Goal: Task Accomplishment & Management: Use online tool/utility

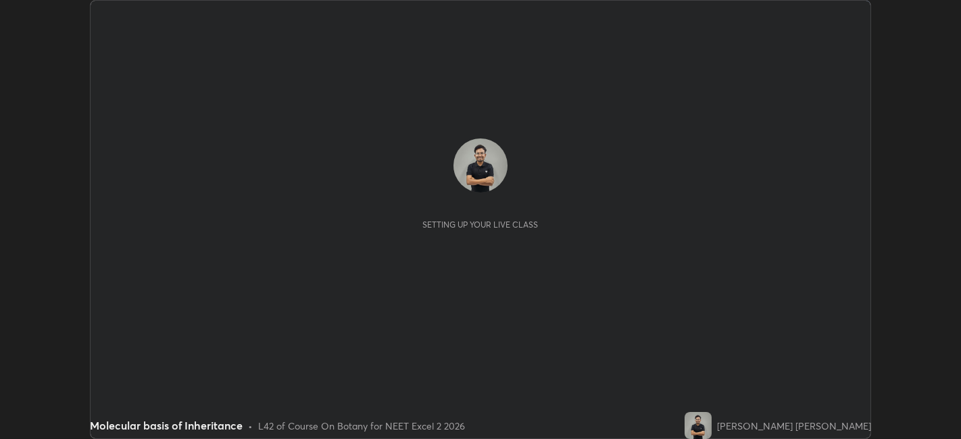
scroll to position [439, 960]
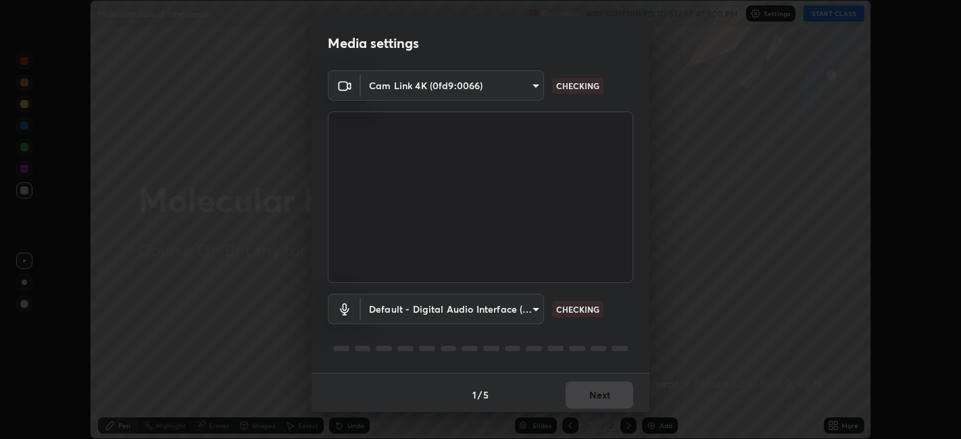
type input "1de528119a0b81ba478796ac4abd92c2349c1052ef1694bd68d1f5f62aca1b52"
click at [532, 315] on body "Erase all Molecular basis of Inheritance Recording WAS SCHEDULED TO START AT 1:…" at bounding box center [480, 219] width 961 height 439
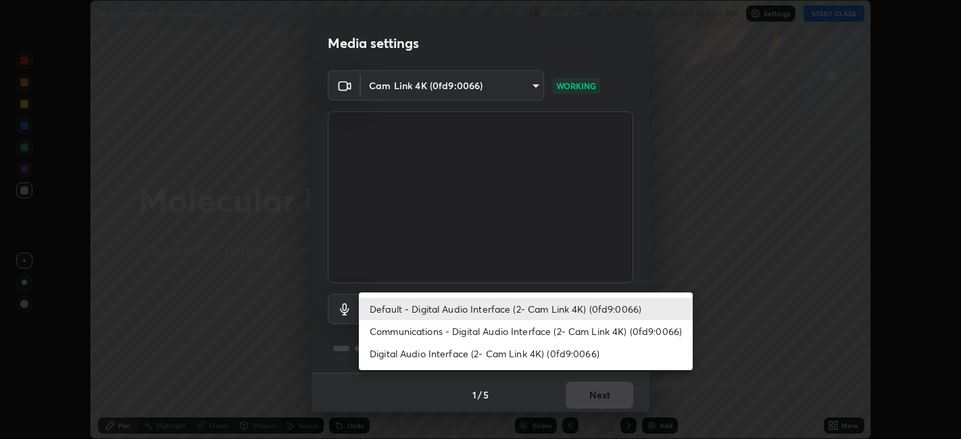
click at [504, 330] on li "Communications - Digital Audio Interface (2- Cam Link 4K) (0fd9:0066)" at bounding box center [526, 331] width 334 height 22
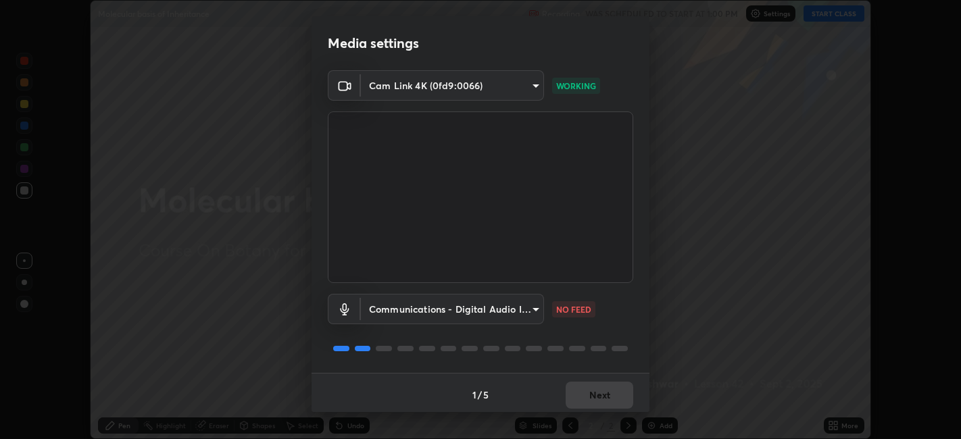
click at [530, 310] on body "Erase all Molecular basis of Inheritance Recording WAS SCHEDULED TO START AT 1:…" at bounding box center [480, 219] width 961 height 439
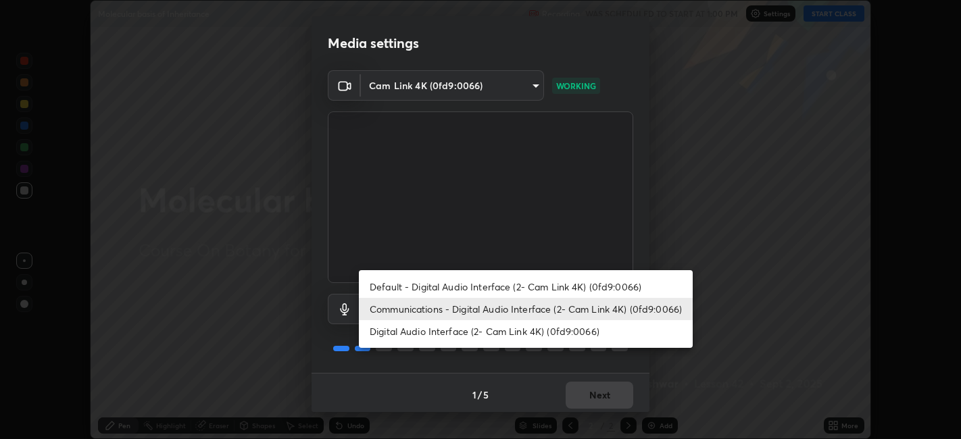
click at [522, 287] on li "Default - Digital Audio Interface (2- Cam Link 4K) (0fd9:0066)" at bounding box center [526, 287] width 334 height 22
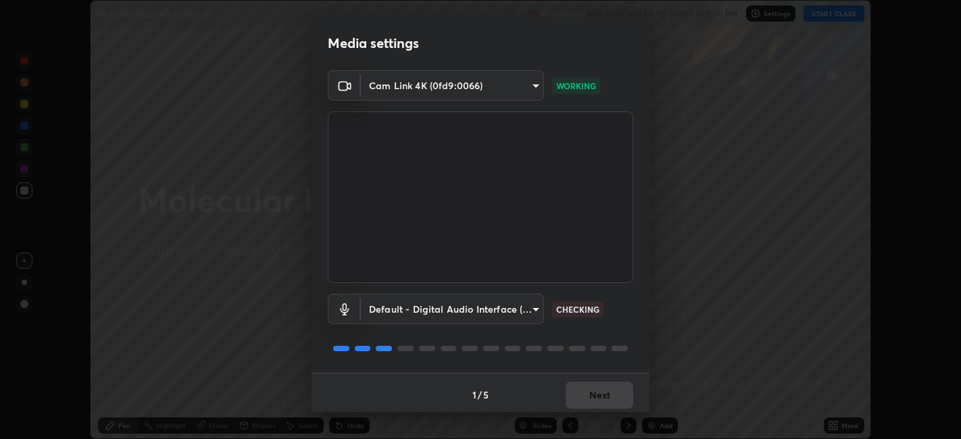
type input "default"
click at [586, 405] on button "Next" at bounding box center [600, 395] width 68 height 27
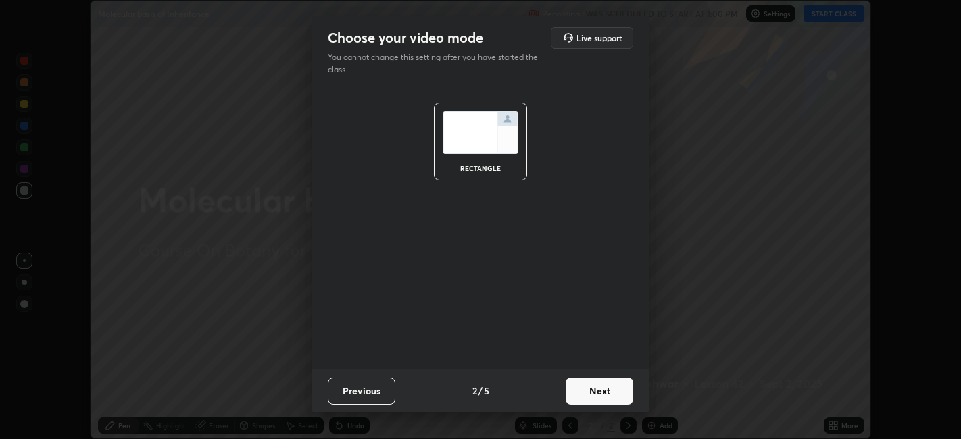
click at [589, 402] on button "Next" at bounding box center [600, 391] width 68 height 27
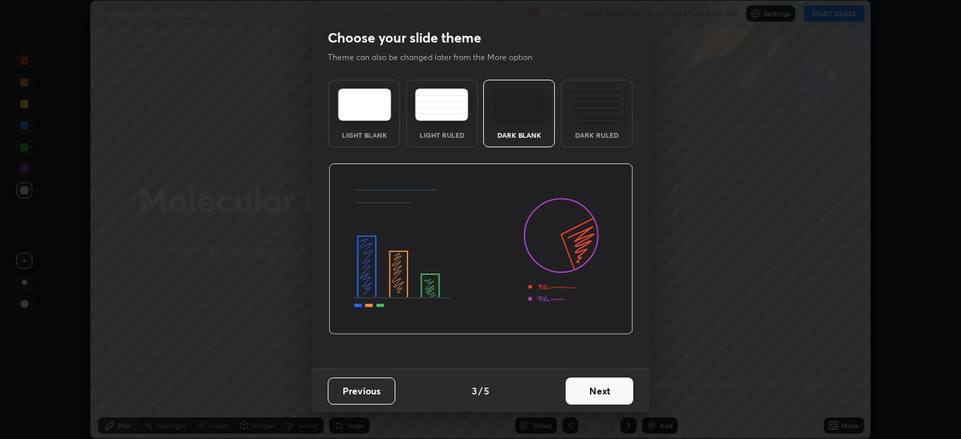
click at [589, 127] on div "Dark Ruled" at bounding box center [597, 114] width 72 height 68
click at [602, 394] on button "Next" at bounding box center [600, 391] width 68 height 27
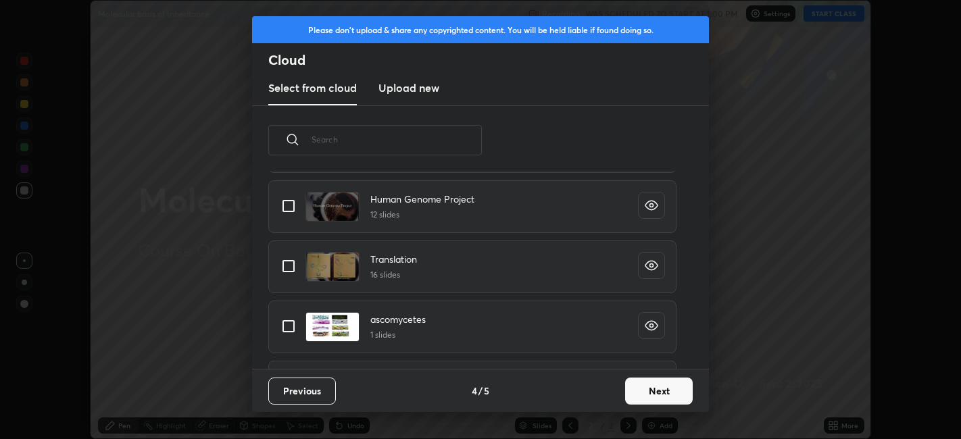
scroll to position [382, 0]
click at [284, 207] on input "grid" at bounding box center [288, 206] width 28 height 28
checkbox input "true"
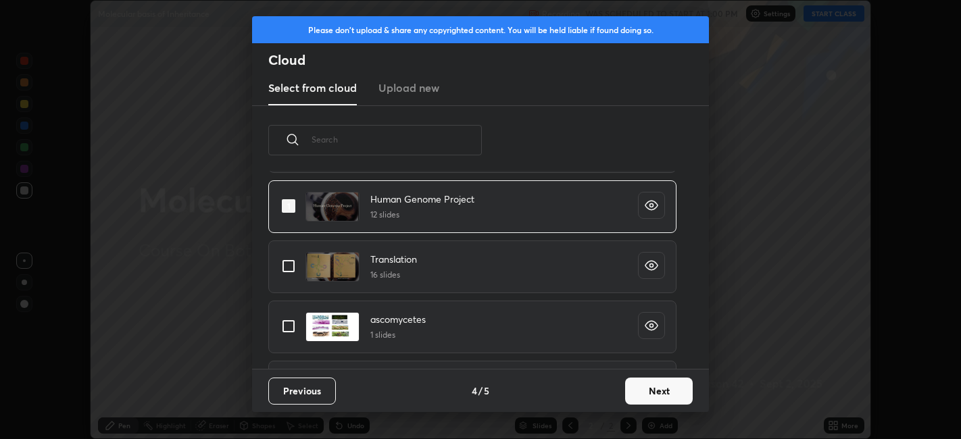
click at [663, 389] on button "Next" at bounding box center [659, 391] width 68 height 27
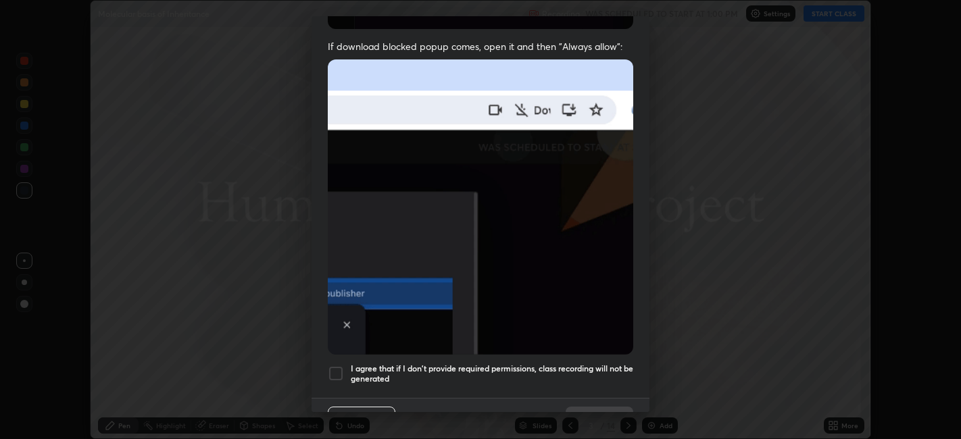
scroll to position [257, 0]
click at [341, 366] on div at bounding box center [336, 374] width 16 height 16
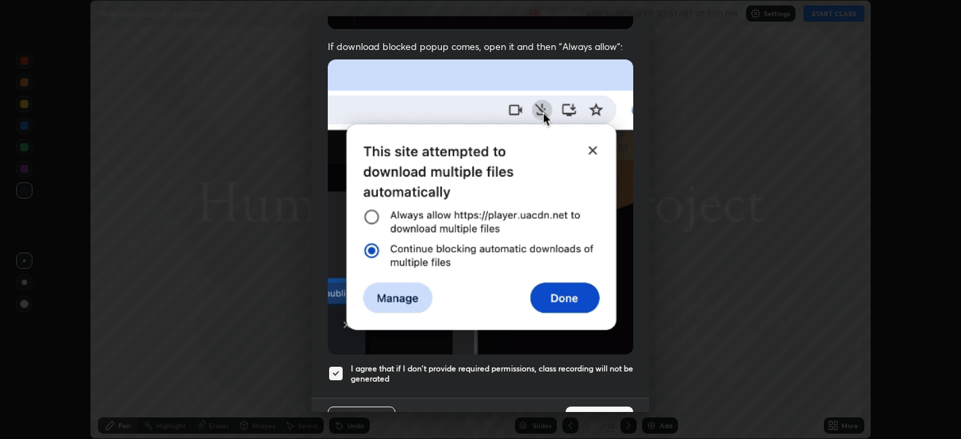
scroll to position [279, 0]
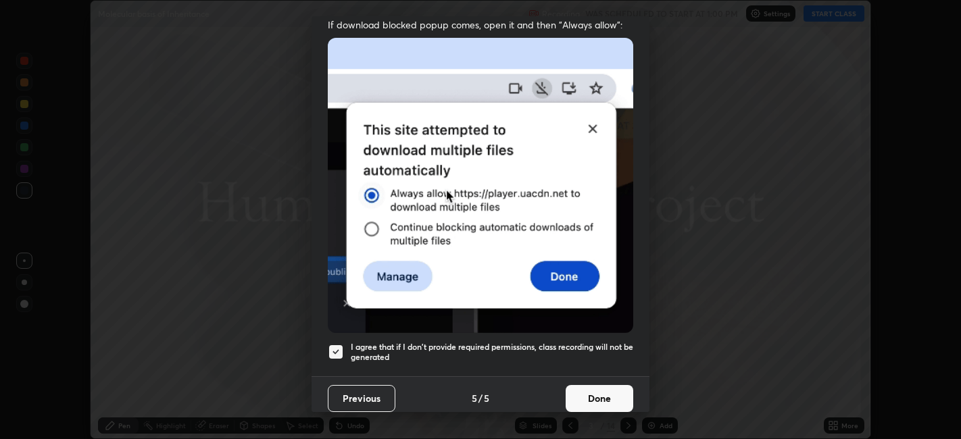
click at [604, 393] on button "Done" at bounding box center [600, 398] width 68 height 27
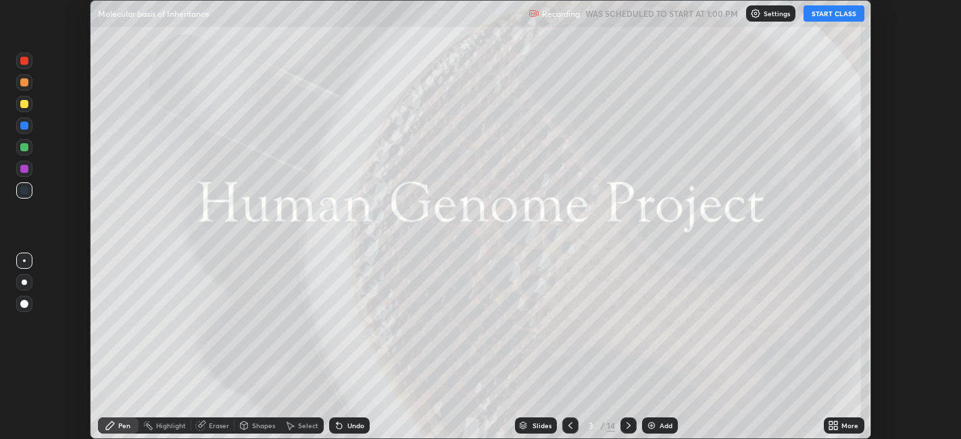
click at [833, 15] on button "START CLASS" at bounding box center [833, 13] width 61 height 16
click at [627, 426] on icon at bounding box center [628, 425] width 11 height 11
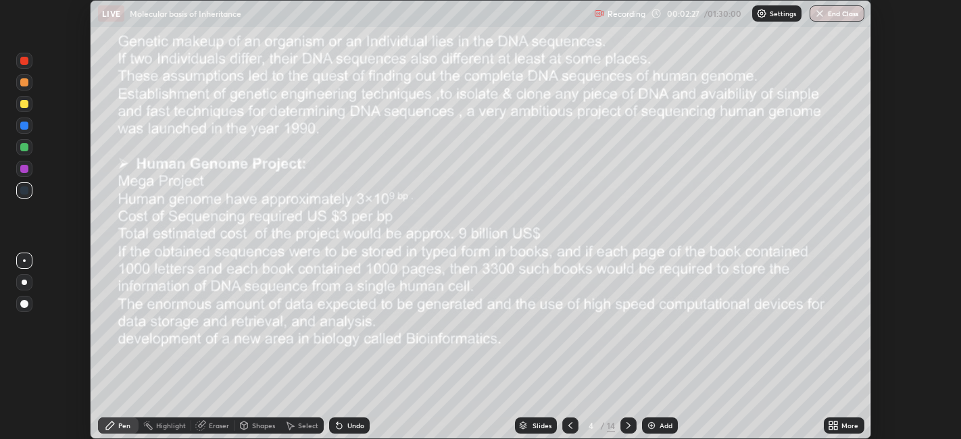
click at [30, 120] on div at bounding box center [24, 126] width 16 height 16
click at [24, 104] on div at bounding box center [24, 104] width 8 height 8
click at [627, 426] on icon at bounding box center [628, 425] width 11 height 11
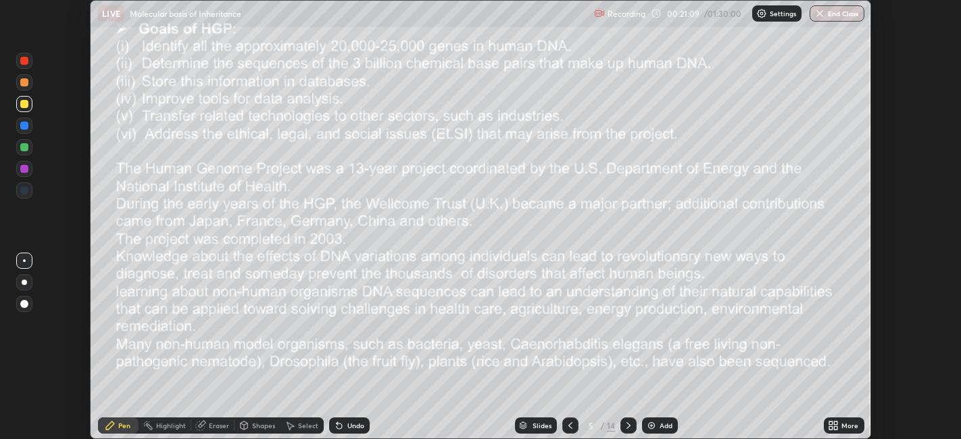
click at [628, 432] on div at bounding box center [628, 426] width 16 height 16
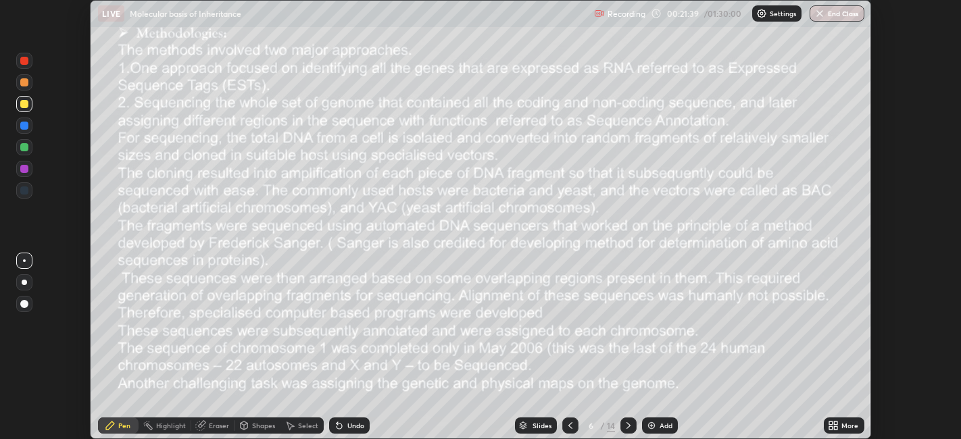
click at [24, 107] on div at bounding box center [24, 104] width 8 height 8
click at [655, 422] on img at bounding box center [651, 425] width 11 height 11
click at [25, 190] on div at bounding box center [24, 191] width 8 height 8
click at [24, 107] on div at bounding box center [24, 104] width 8 height 8
click at [568, 422] on icon at bounding box center [570, 425] width 11 height 11
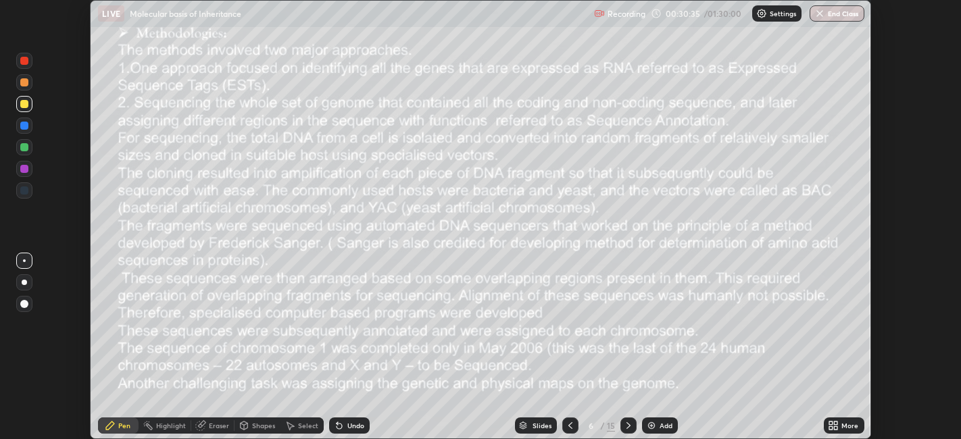
click at [627, 426] on icon at bounding box center [628, 425] width 11 height 11
click at [24, 62] on div at bounding box center [24, 61] width 8 height 8
click at [23, 175] on div at bounding box center [24, 169] width 16 height 16
click at [24, 61] on div at bounding box center [24, 61] width 8 height 8
click at [28, 126] on div at bounding box center [24, 126] width 8 height 8
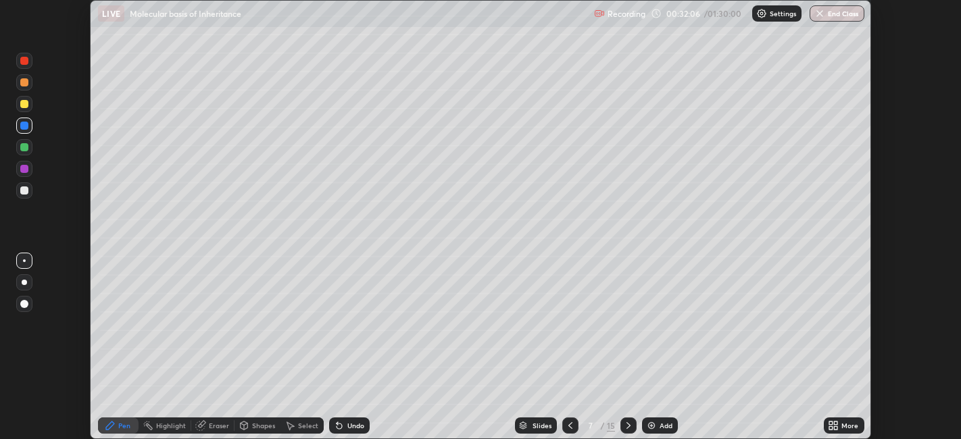
click at [28, 167] on div at bounding box center [24, 169] width 8 height 8
click at [24, 150] on div at bounding box center [24, 147] width 8 height 8
click at [24, 106] on div at bounding box center [24, 104] width 8 height 8
click at [27, 194] on div at bounding box center [24, 190] width 16 height 16
click at [26, 66] on div at bounding box center [24, 61] width 16 height 16
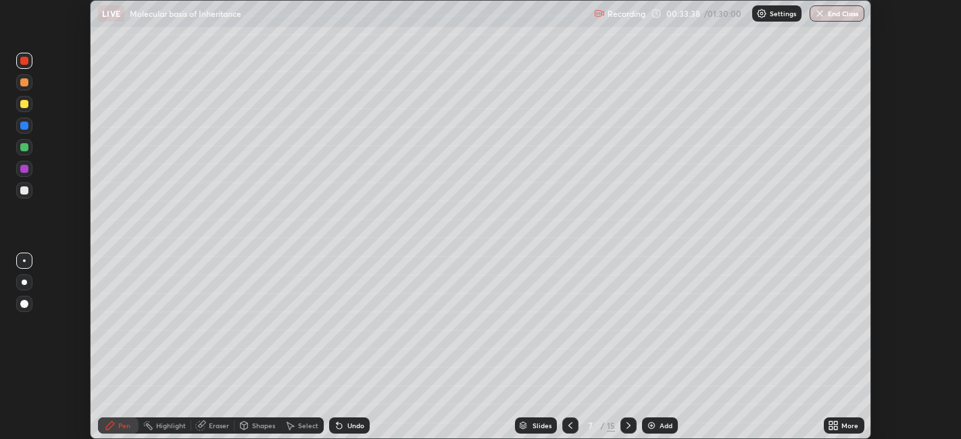
click at [241, 428] on icon at bounding box center [244, 426] width 7 height 8
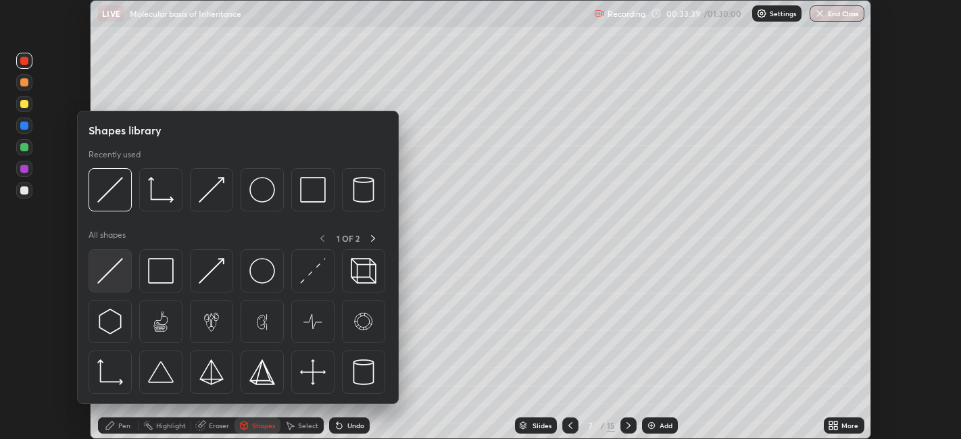
click at [115, 275] on img at bounding box center [110, 271] width 26 height 26
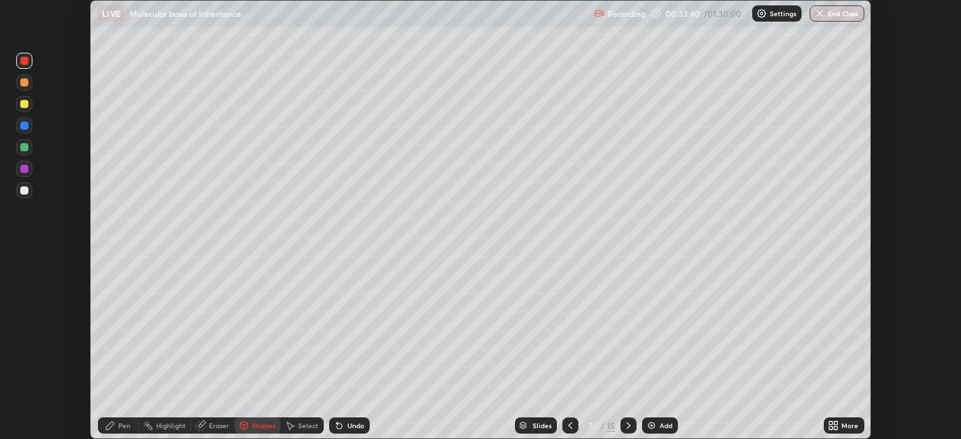
click at [253, 432] on div "Shapes" at bounding box center [257, 426] width 46 height 16
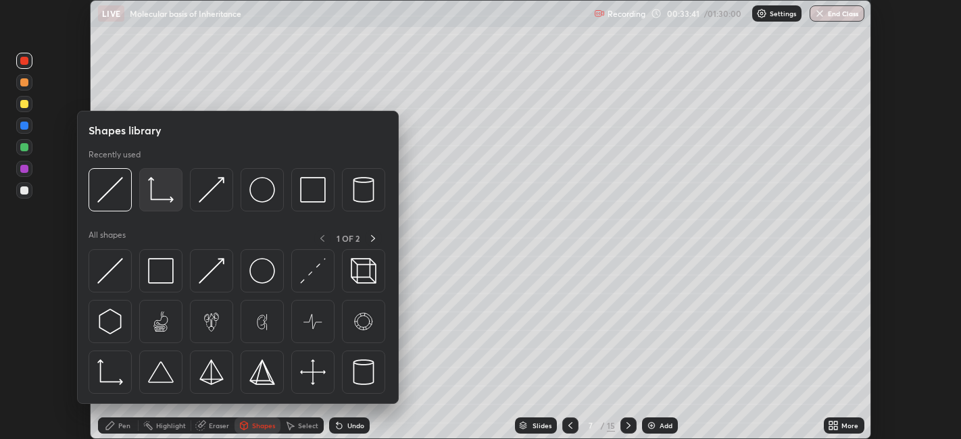
click at [163, 199] on img at bounding box center [161, 190] width 26 height 26
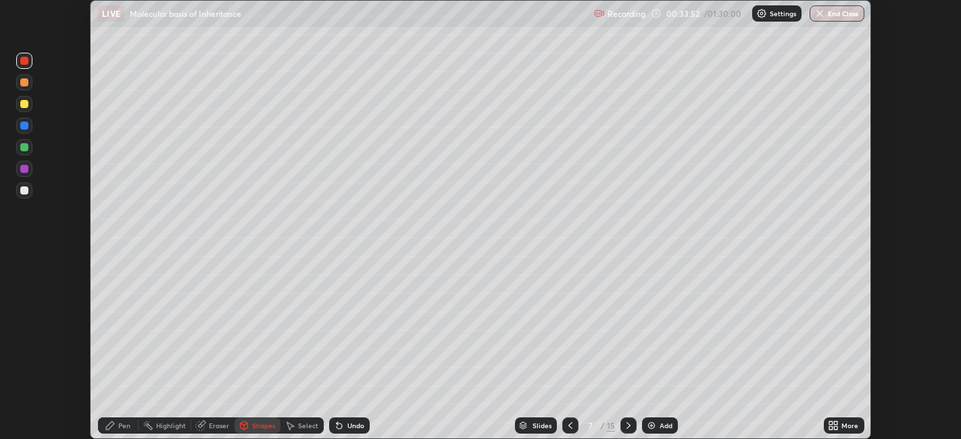
click at [120, 424] on div "Pen" at bounding box center [124, 425] width 12 height 7
click at [23, 106] on div at bounding box center [24, 104] width 8 height 8
click at [24, 150] on div at bounding box center [24, 147] width 8 height 8
click at [24, 126] on div at bounding box center [24, 126] width 8 height 8
click at [24, 62] on div at bounding box center [24, 61] width 8 height 8
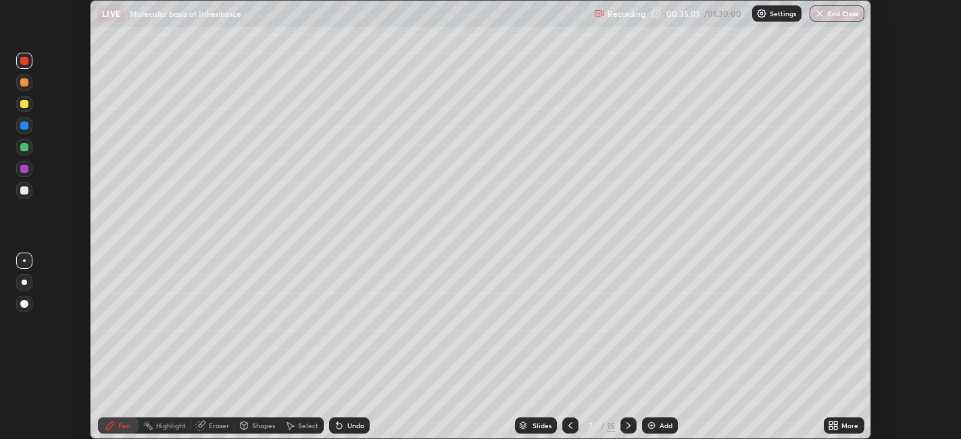
click at [23, 106] on div at bounding box center [24, 104] width 8 height 8
click at [24, 127] on div at bounding box center [24, 126] width 8 height 8
click at [569, 426] on icon at bounding box center [570, 425] width 11 height 11
click at [625, 427] on icon at bounding box center [628, 425] width 11 height 11
click at [571, 428] on icon at bounding box center [570, 425] width 4 height 7
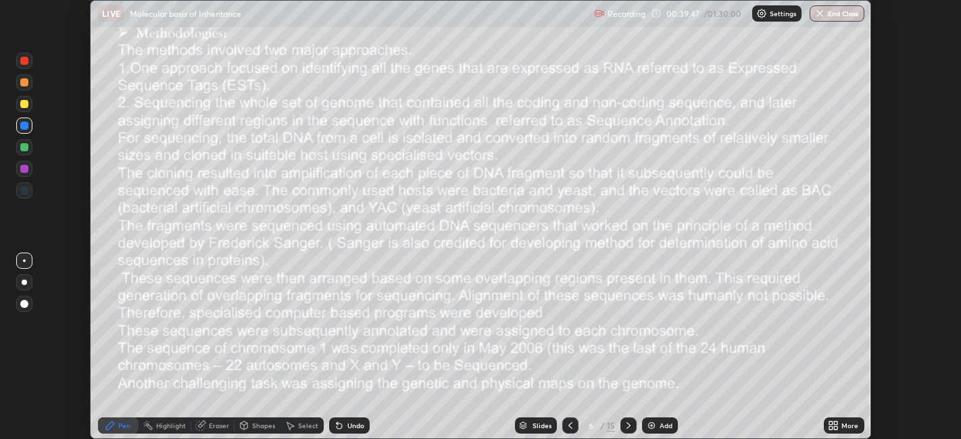
click at [628, 428] on icon at bounding box center [628, 425] width 11 height 11
click at [628, 430] on icon at bounding box center [628, 425] width 11 height 11
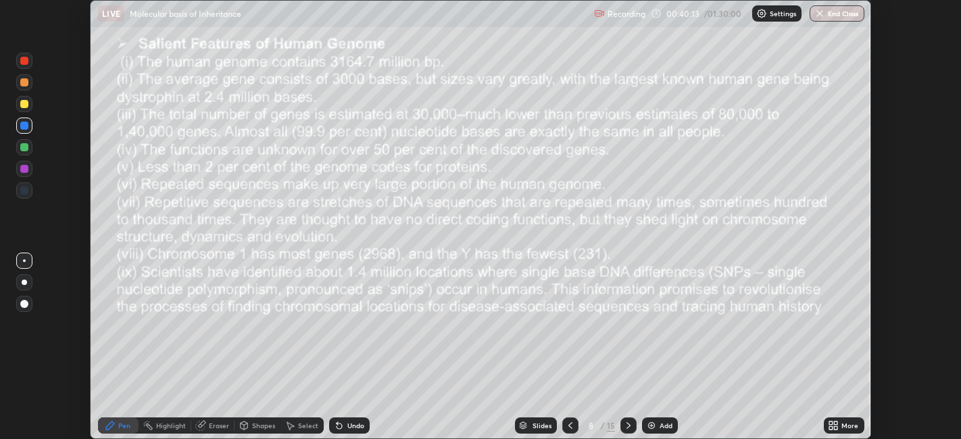
click at [572, 432] on div at bounding box center [570, 426] width 16 height 16
click at [569, 426] on icon at bounding box center [570, 425] width 11 height 11
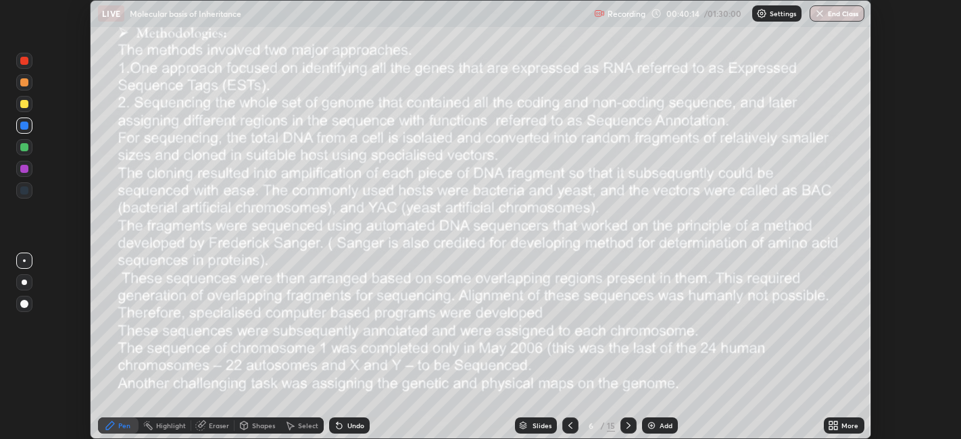
click at [569, 426] on icon at bounding box center [570, 425] width 11 height 11
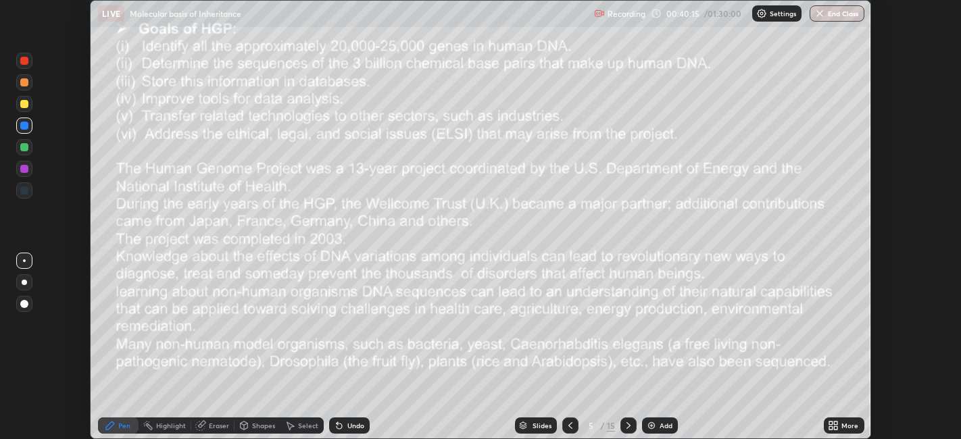
click at [569, 426] on icon at bounding box center [570, 425] width 11 height 11
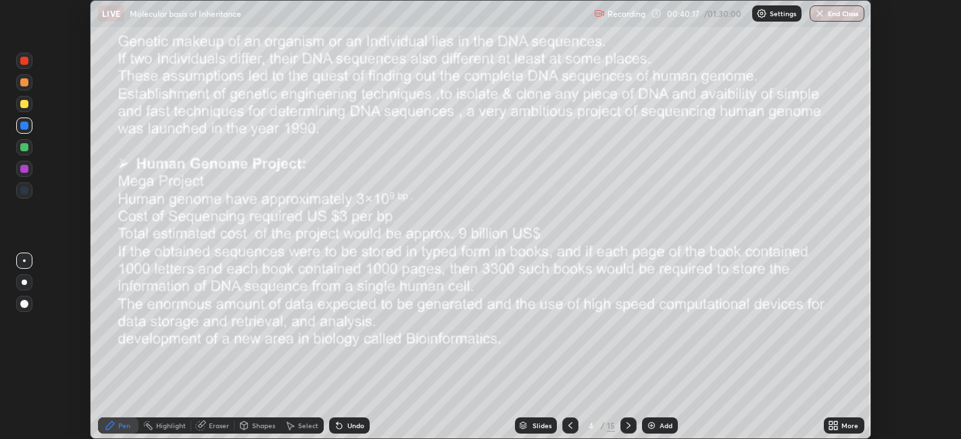
click at [569, 426] on icon at bounding box center [570, 425] width 11 height 11
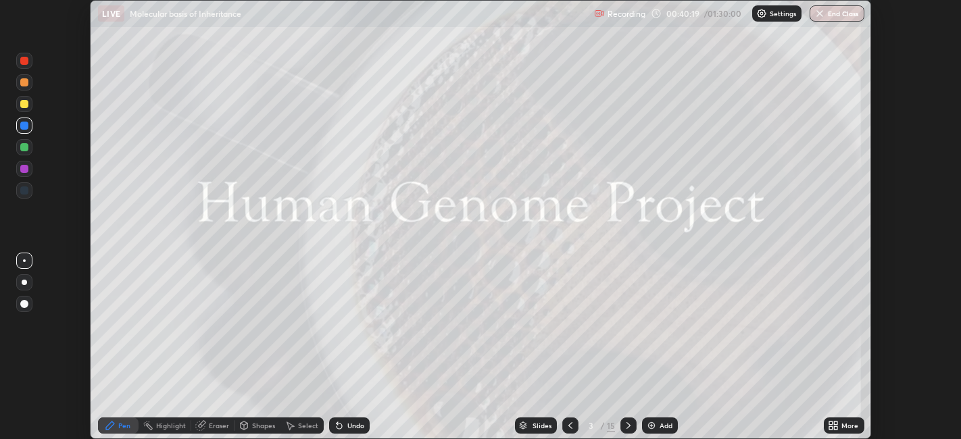
click at [627, 426] on icon at bounding box center [628, 425] width 11 height 11
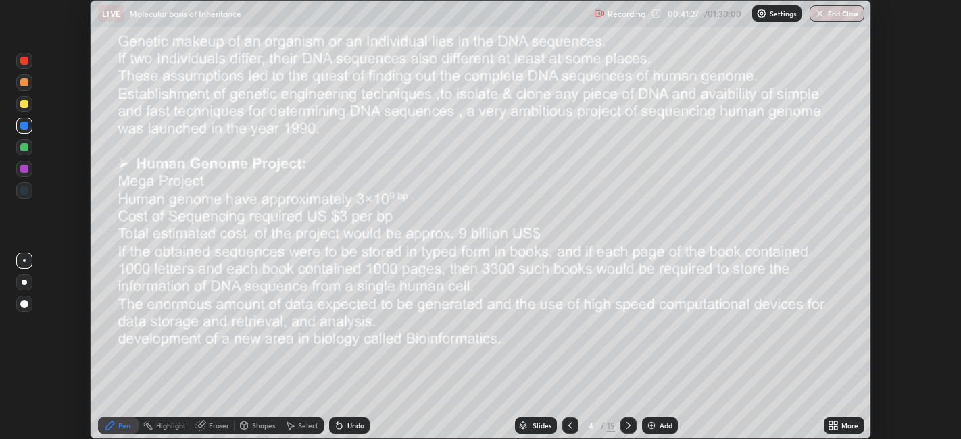
click at [627, 430] on icon at bounding box center [628, 425] width 11 height 11
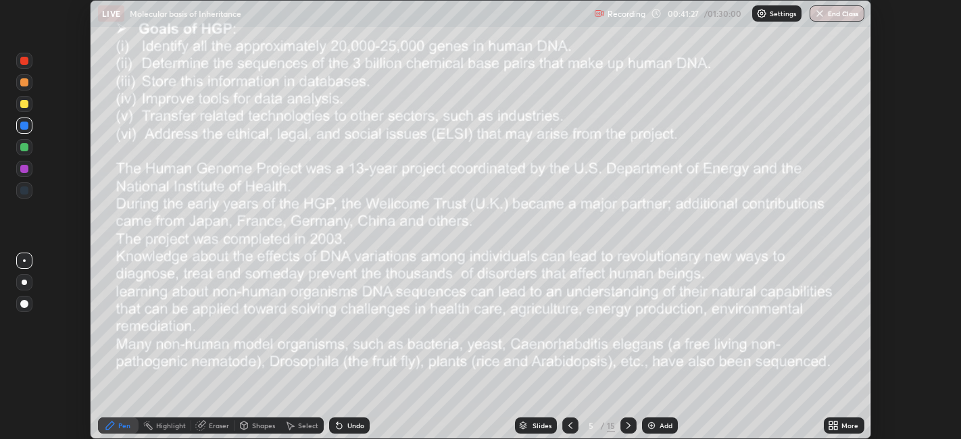
click at [628, 426] on icon at bounding box center [628, 425] width 4 height 7
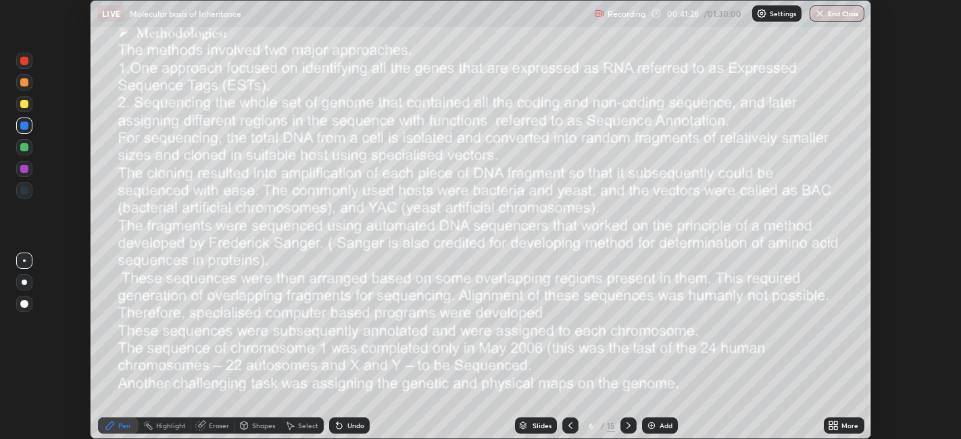
click at [627, 426] on icon at bounding box center [628, 425] width 11 height 11
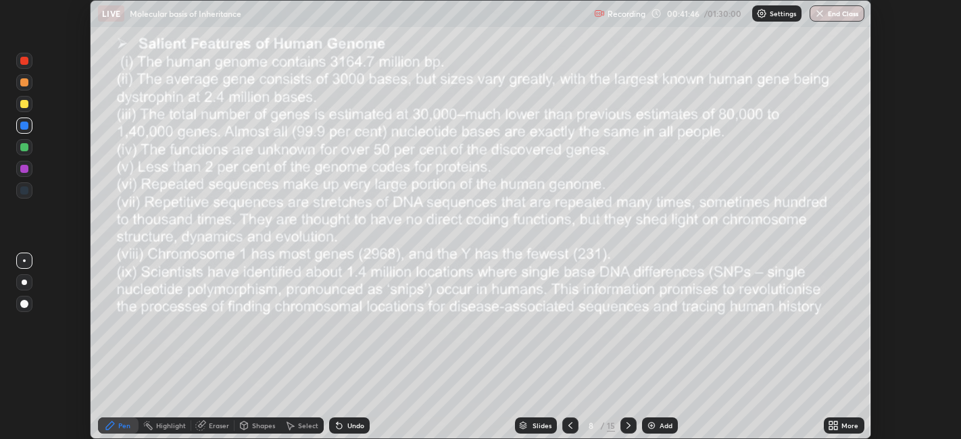
click at [28, 80] on div at bounding box center [24, 82] width 8 height 8
click at [25, 105] on div at bounding box center [24, 104] width 8 height 8
click at [20, 172] on div at bounding box center [24, 169] width 16 height 16
click at [630, 432] on div at bounding box center [628, 426] width 16 height 16
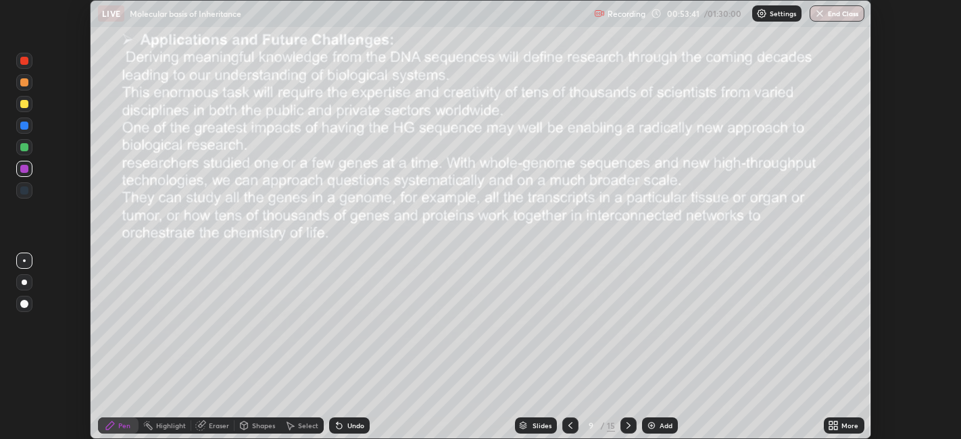
click at [630, 430] on icon at bounding box center [628, 425] width 11 height 11
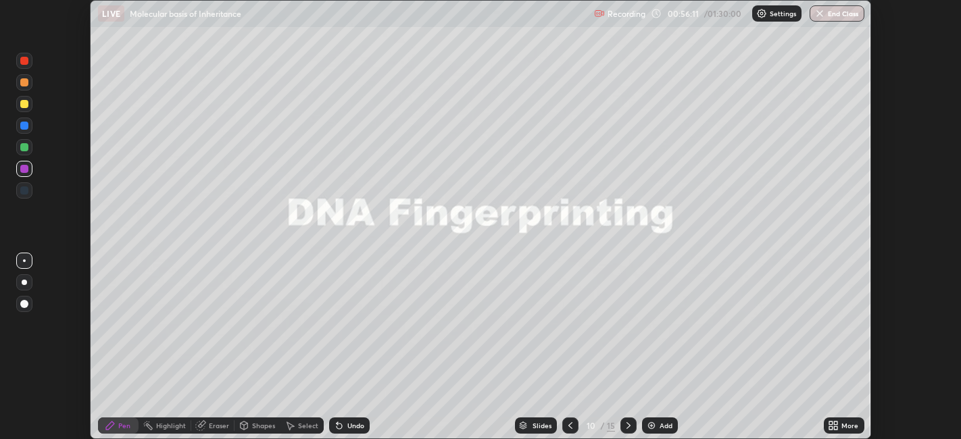
click at [627, 423] on icon at bounding box center [628, 425] width 11 height 11
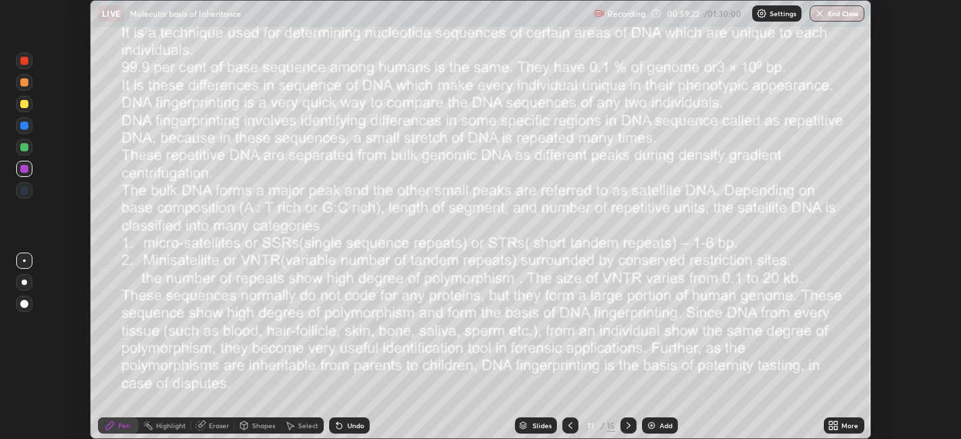
click at [31, 145] on div at bounding box center [24, 147] width 16 height 16
click at [627, 425] on icon at bounding box center [628, 425] width 11 height 11
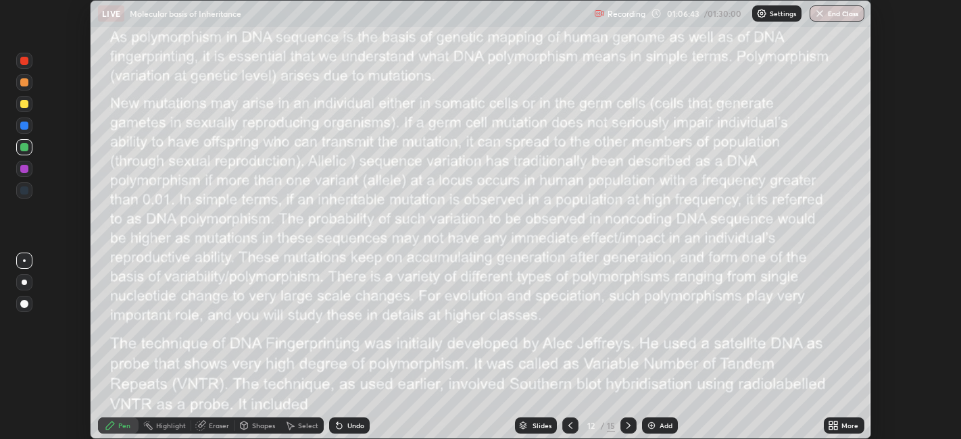
click at [569, 426] on icon at bounding box center [570, 425] width 11 height 11
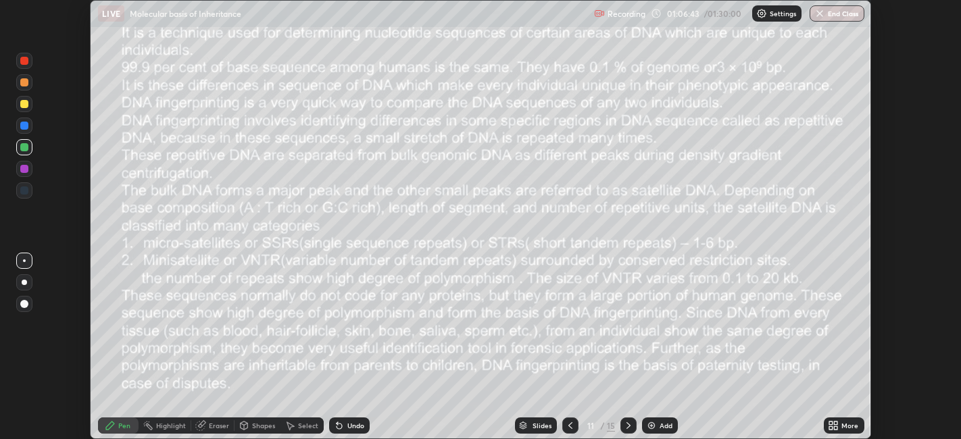
click at [569, 426] on icon at bounding box center [570, 425] width 11 height 11
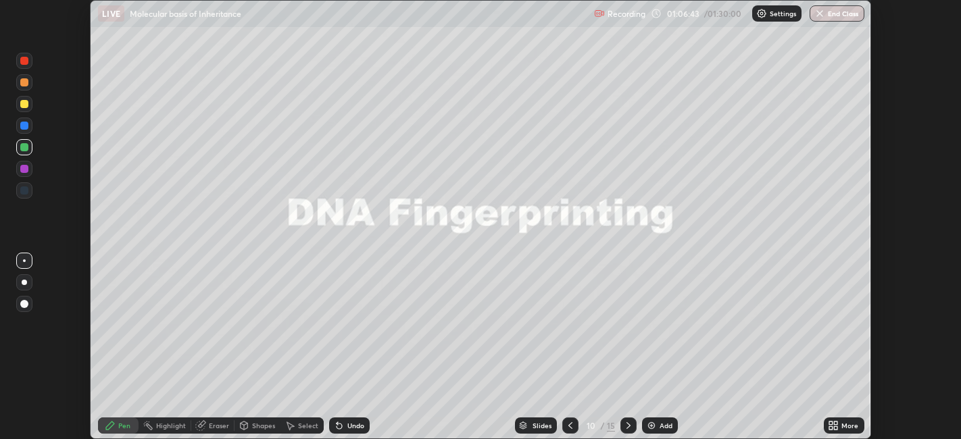
click at [569, 426] on icon at bounding box center [570, 425] width 11 height 11
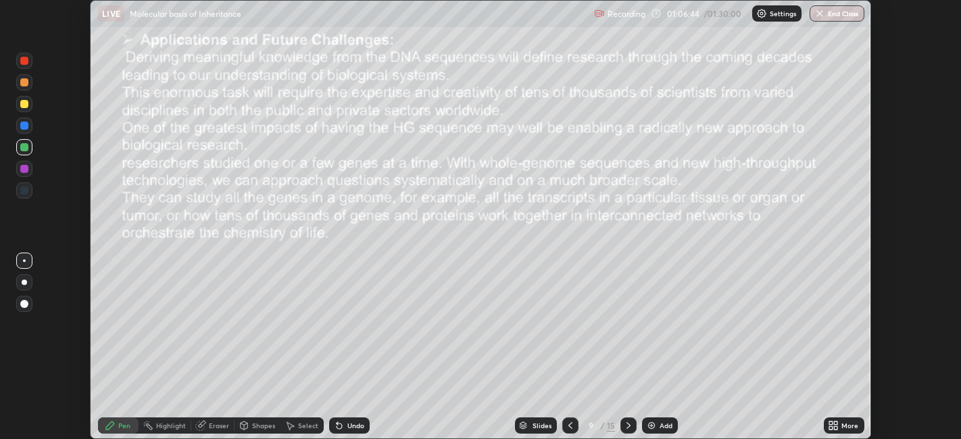
click at [569, 426] on icon at bounding box center [570, 425] width 4 height 7
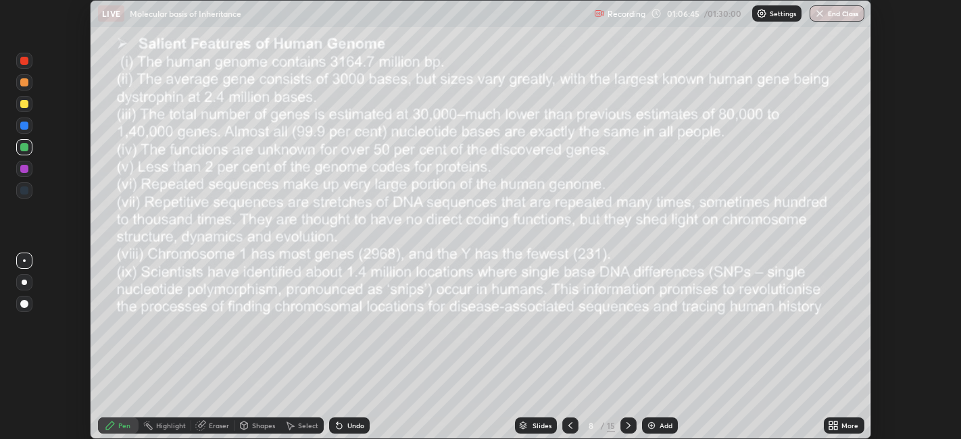
click at [569, 426] on icon at bounding box center [570, 425] width 11 height 11
click at [626, 427] on icon at bounding box center [628, 425] width 11 height 11
click at [627, 424] on icon at bounding box center [628, 425] width 11 height 11
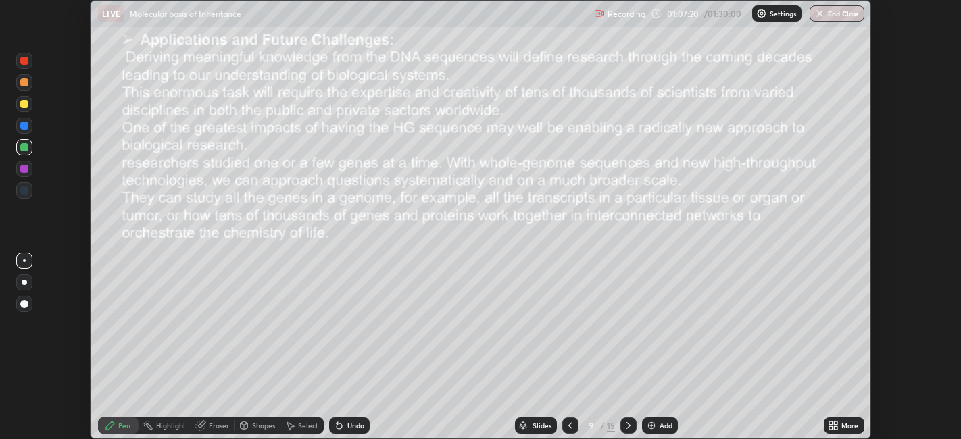
click at [629, 428] on icon at bounding box center [628, 425] width 11 height 11
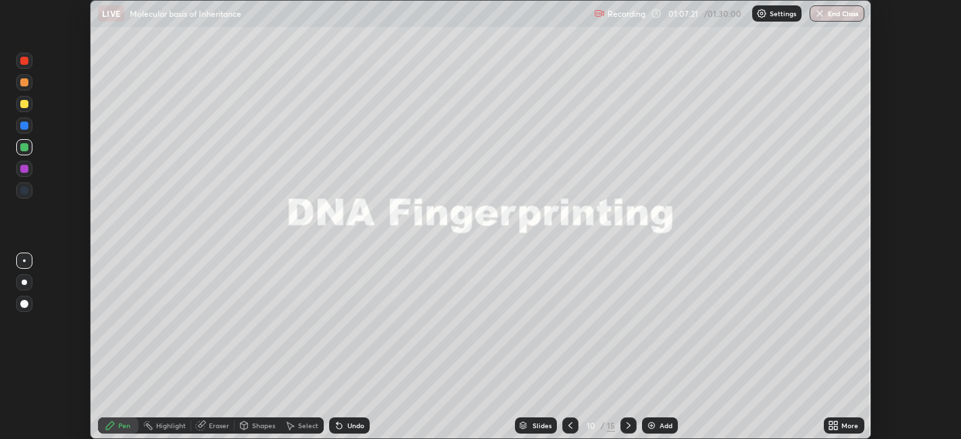
click at [627, 426] on icon at bounding box center [628, 425] width 11 height 11
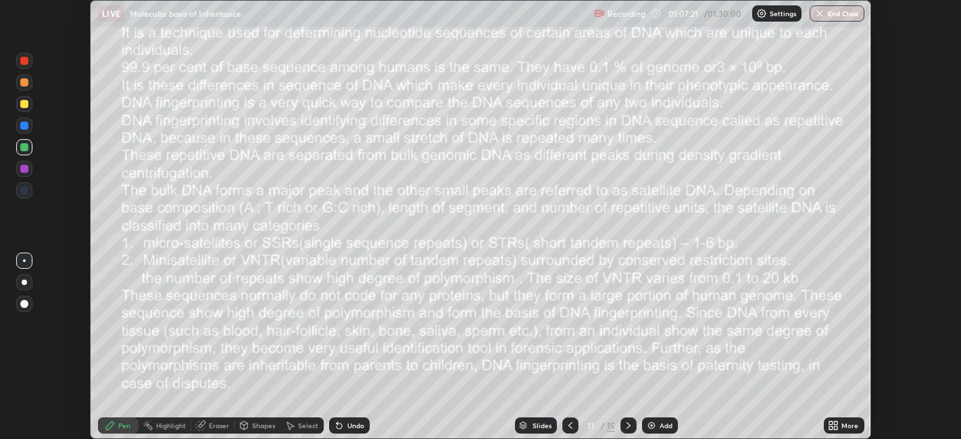
click at [627, 426] on icon at bounding box center [628, 425] width 11 height 11
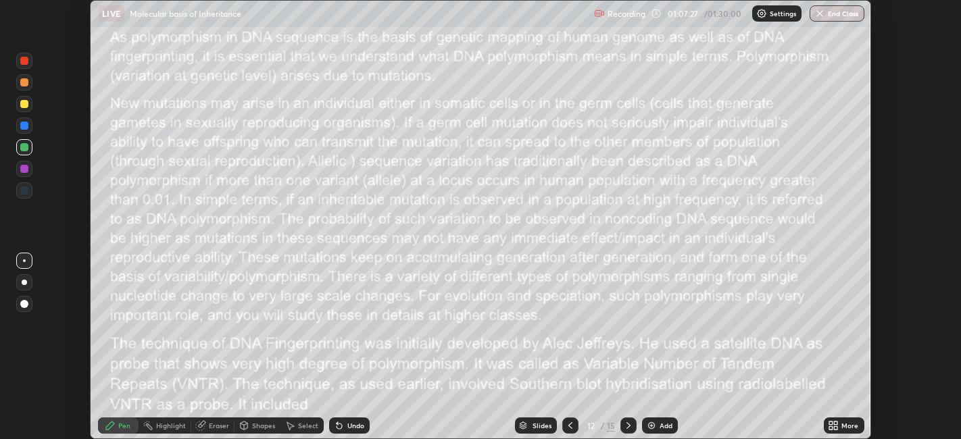
click at [628, 422] on icon at bounding box center [628, 425] width 11 height 11
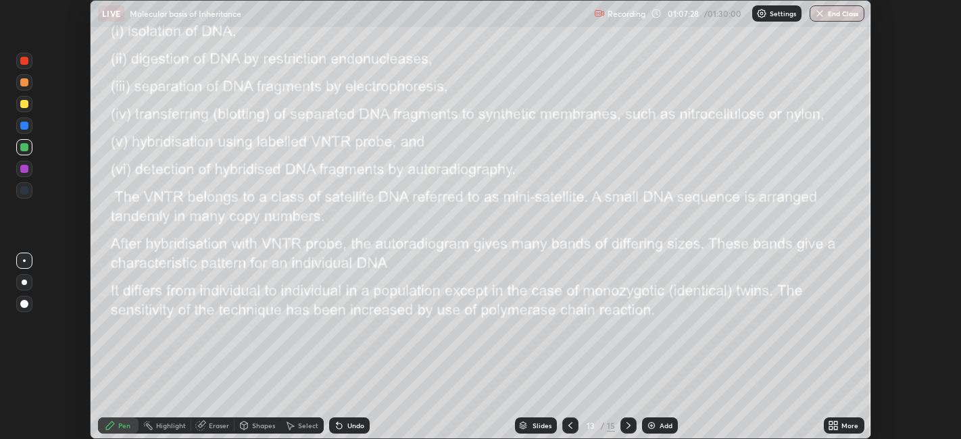
click at [569, 426] on icon at bounding box center [570, 425] width 11 height 11
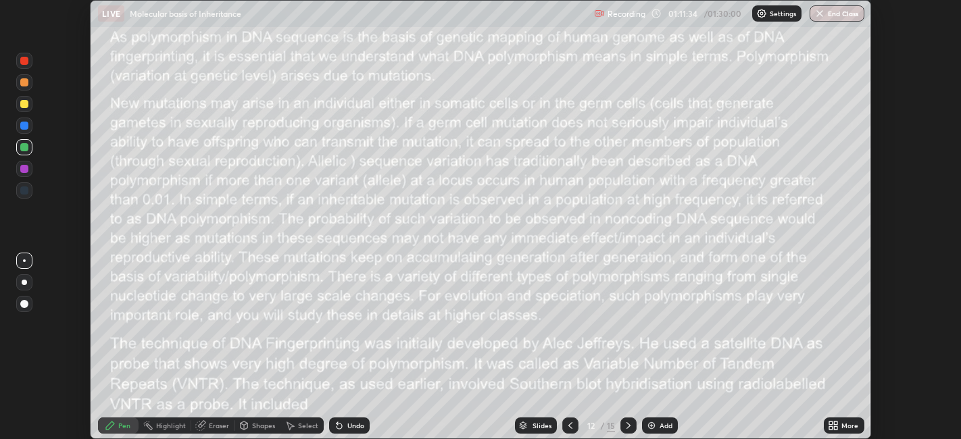
click at [629, 426] on icon at bounding box center [628, 425] width 11 height 11
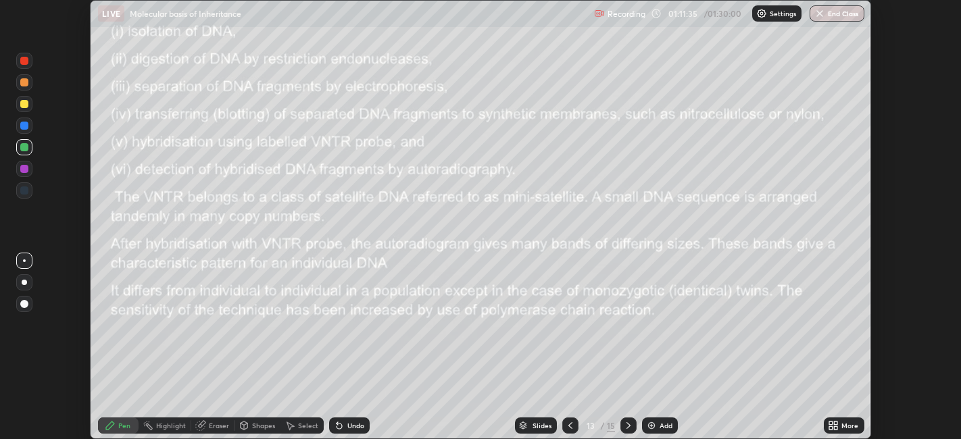
click at [627, 424] on icon at bounding box center [628, 425] width 11 height 11
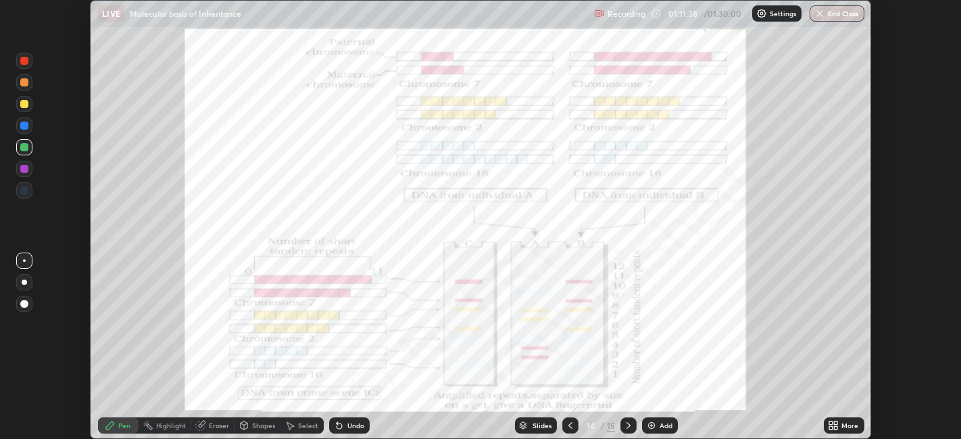
click at [629, 424] on icon at bounding box center [628, 425] width 11 height 11
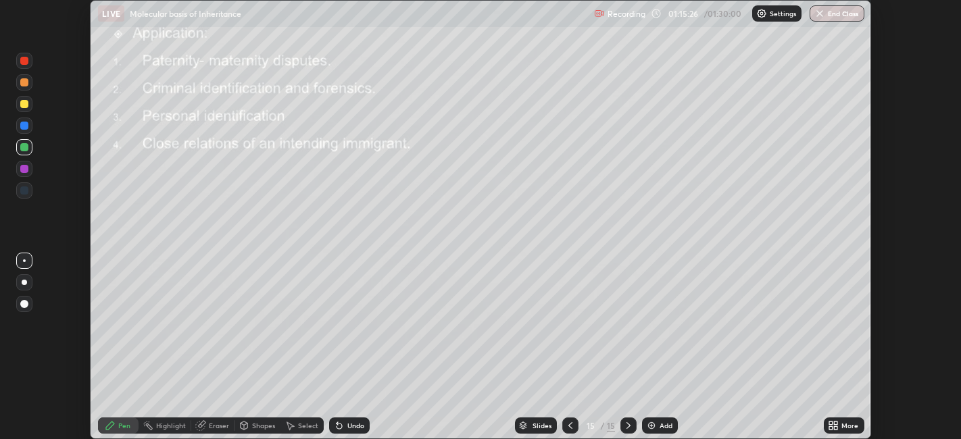
click at [837, 16] on button "End Class" at bounding box center [837, 13] width 55 height 16
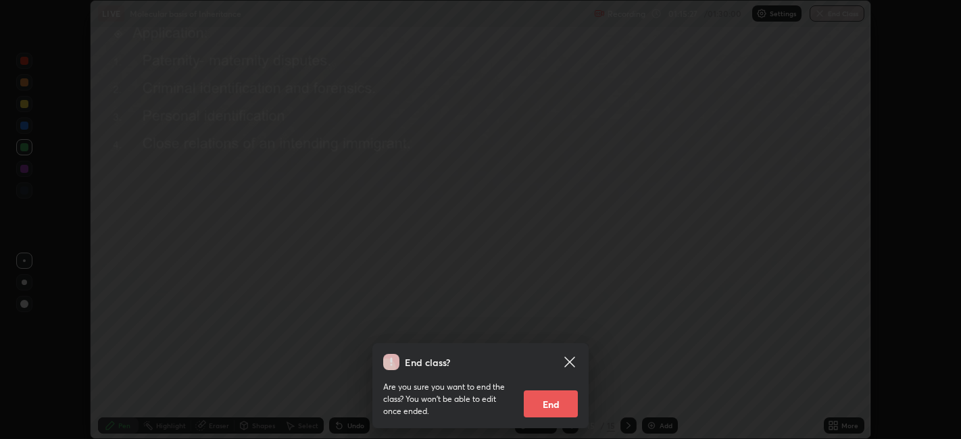
click at [558, 401] on button "End" at bounding box center [551, 404] width 54 height 27
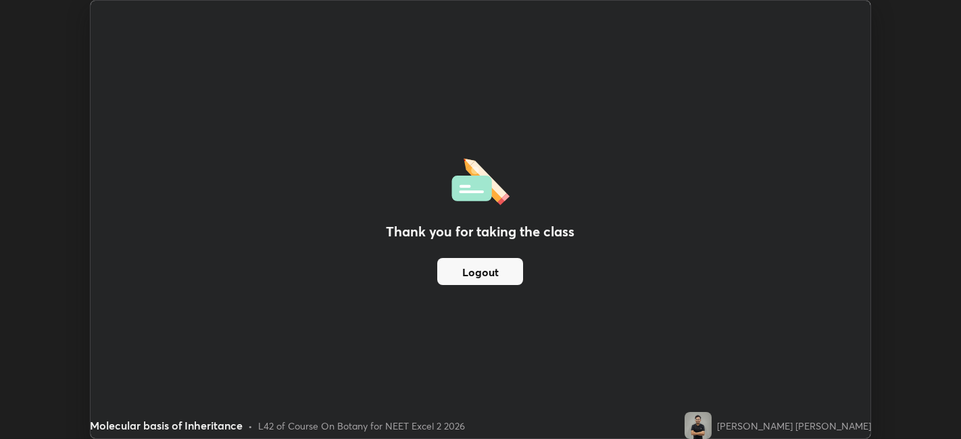
click at [507, 270] on button "Logout" at bounding box center [480, 271] width 86 height 27
